Goal: Navigation & Orientation: Find specific page/section

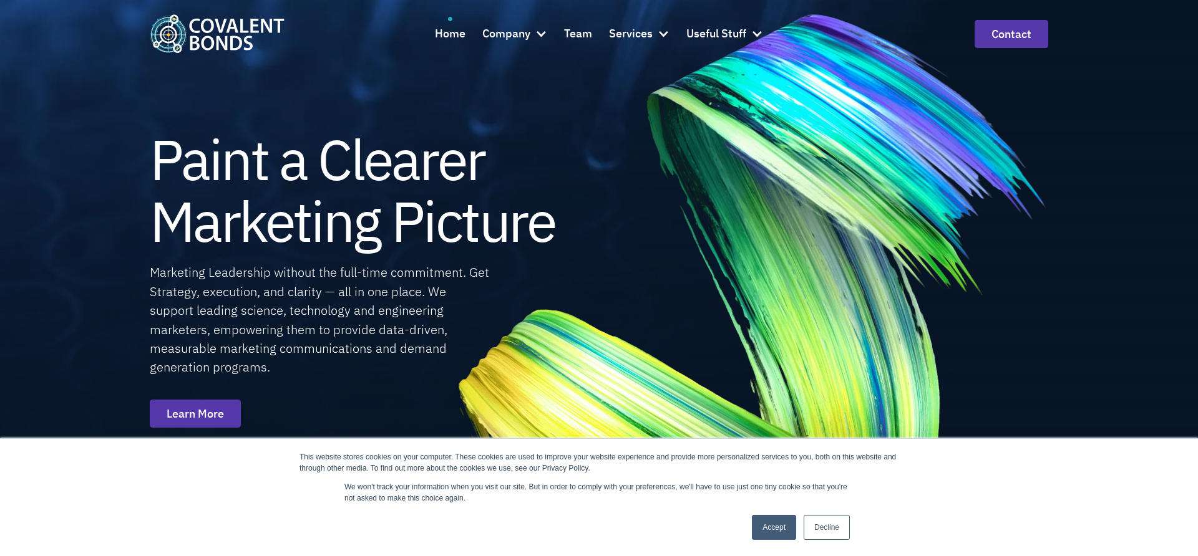
click at [772, 528] on link "Accept" at bounding box center [774, 527] width 44 height 25
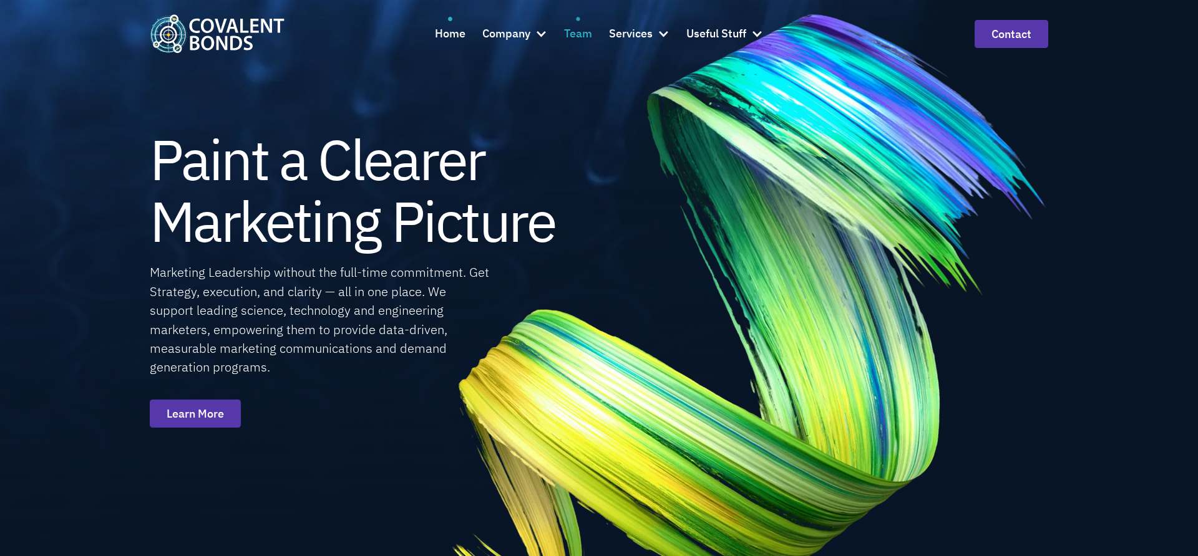
click at [576, 27] on div "Team" at bounding box center [578, 34] width 28 height 18
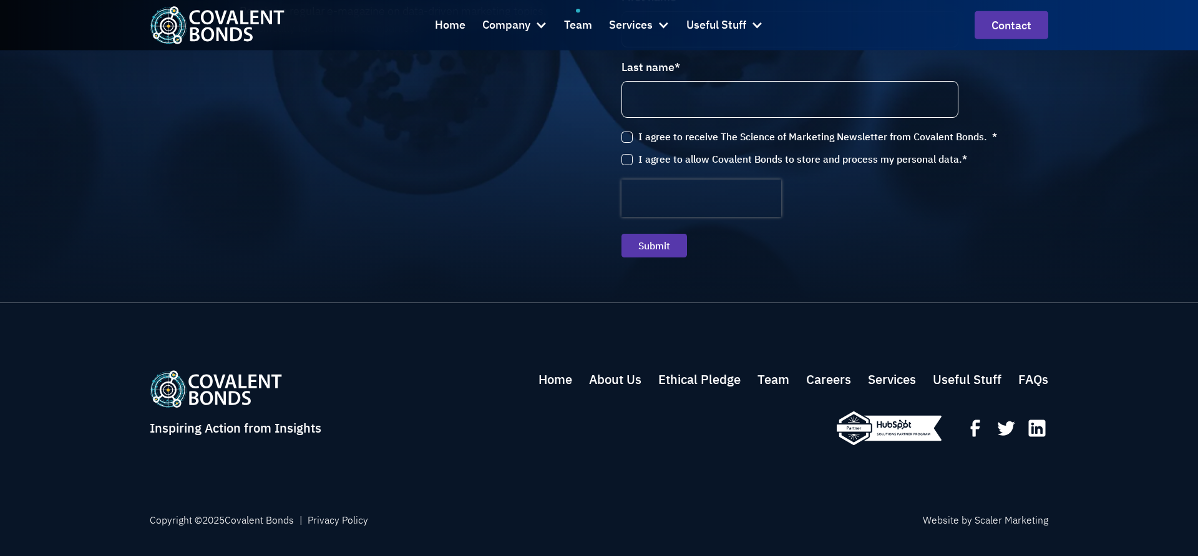
scroll to position [2419, 0]
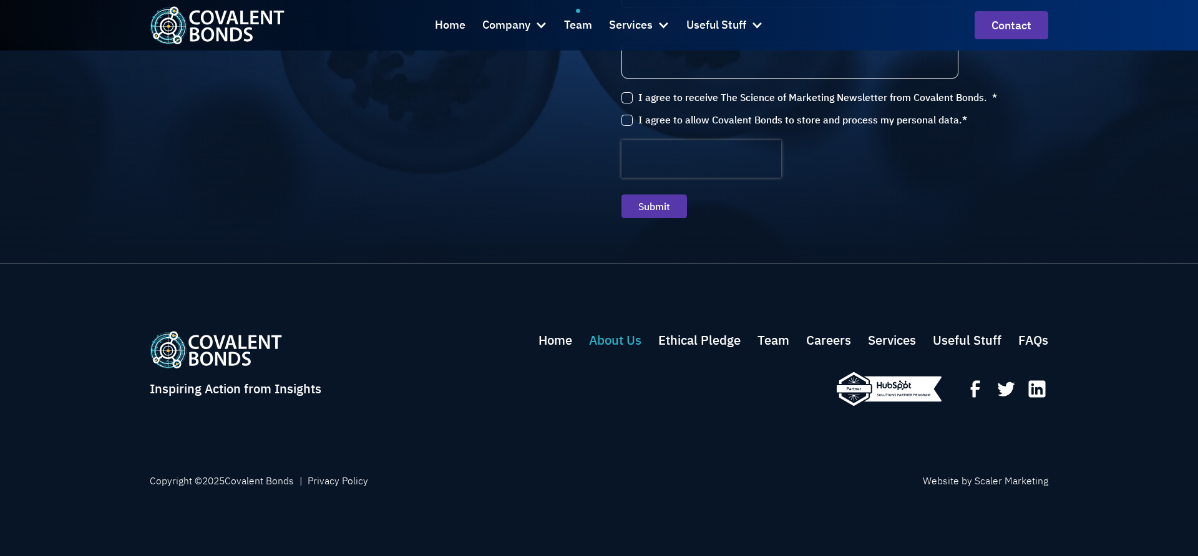
click at [627, 344] on link "About Us" at bounding box center [615, 340] width 52 height 19
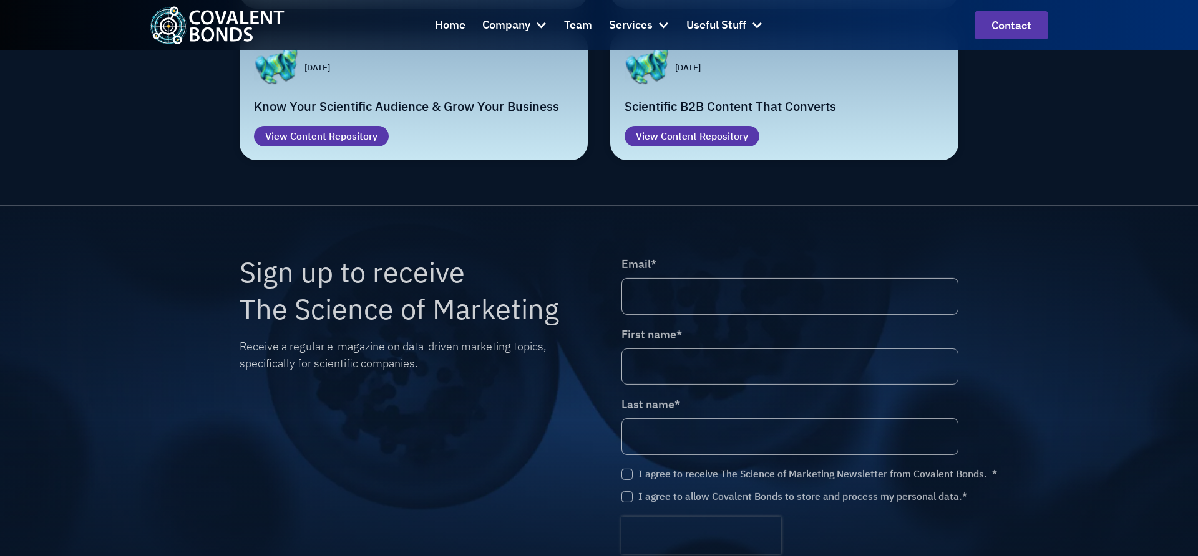
scroll to position [2980, 0]
